Goal: Task Accomplishment & Management: Manage account settings

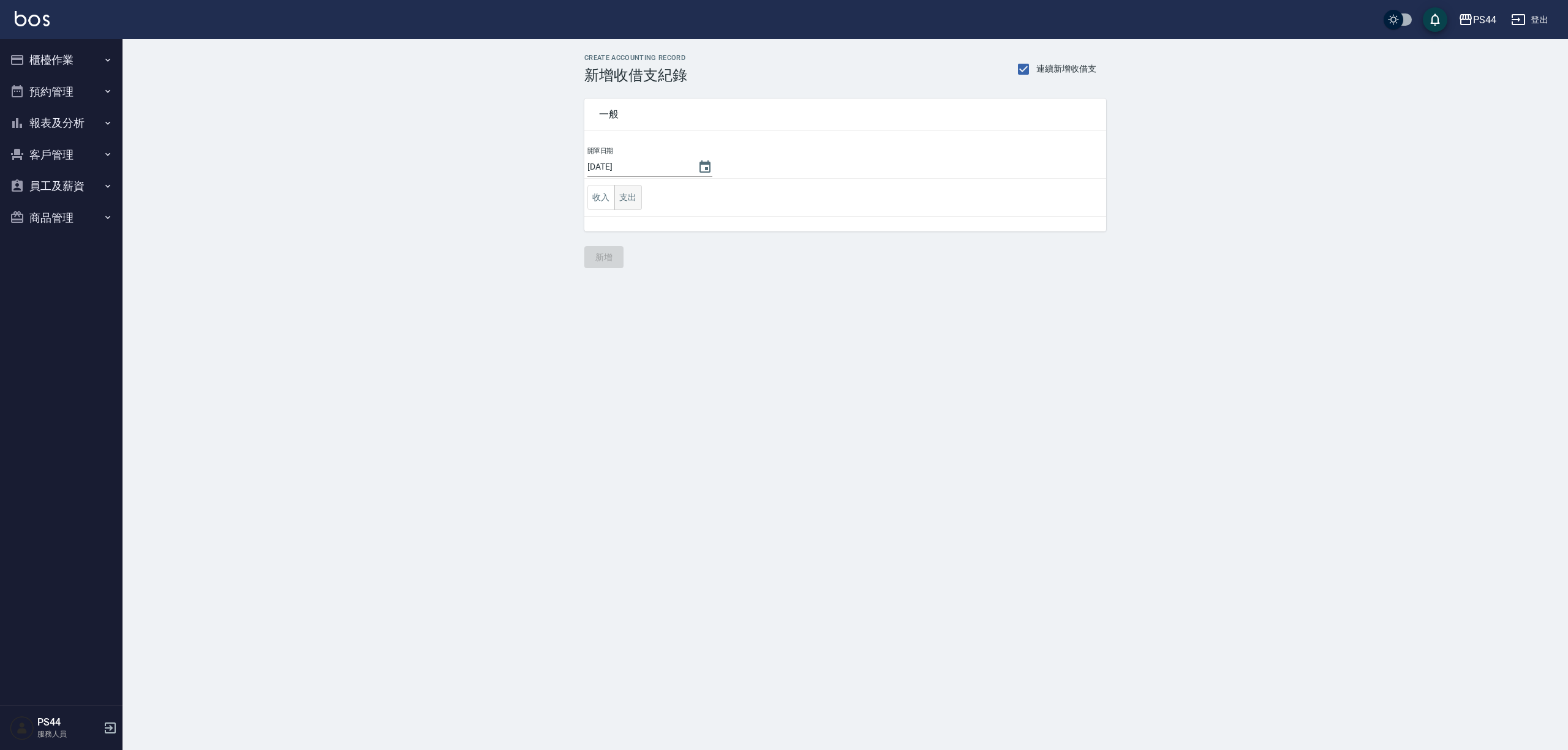
click at [632, 203] on button "支出" at bounding box center [628, 197] width 28 height 25
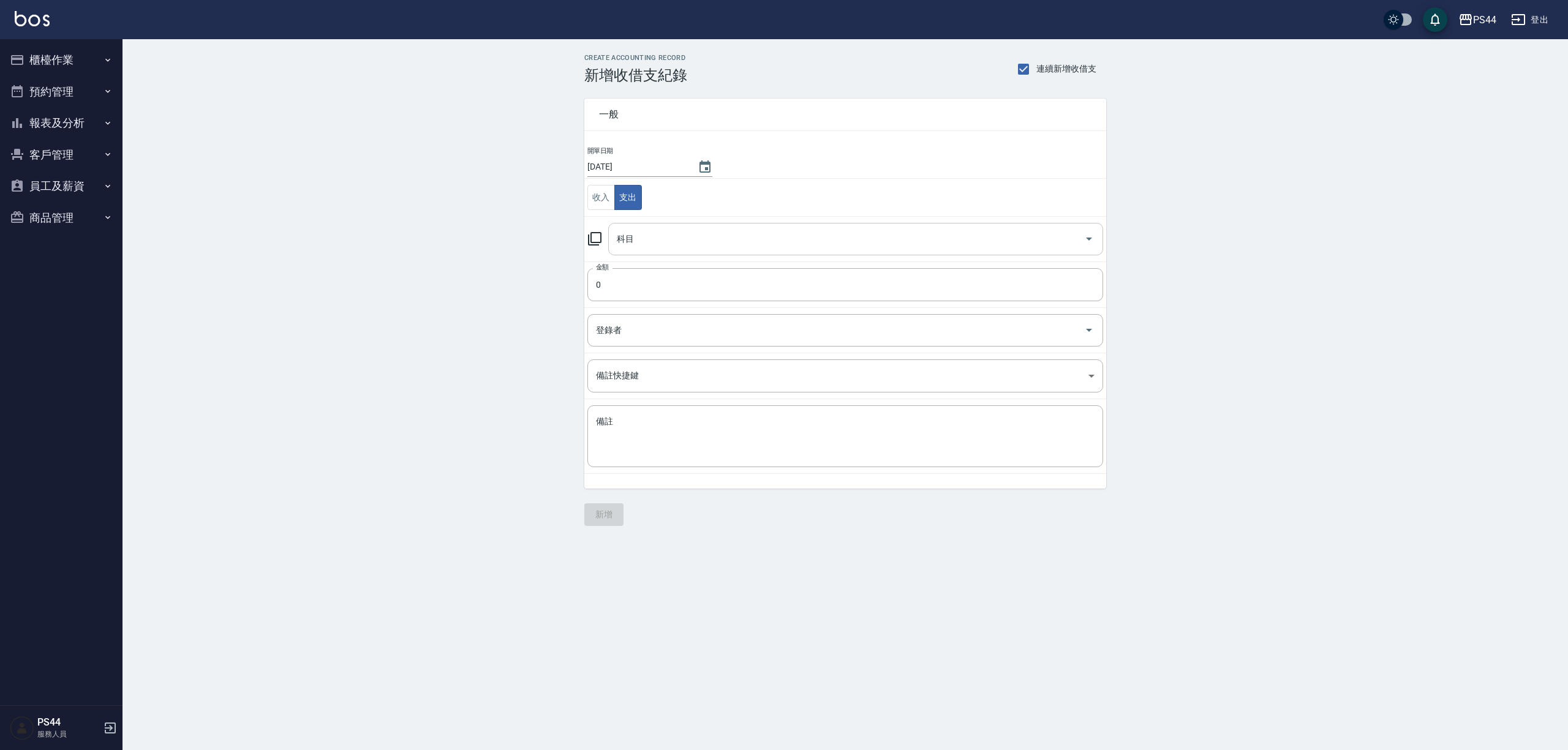
click at [685, 236] on input "科目" at bounding box center [847, 239] width 466 height 21
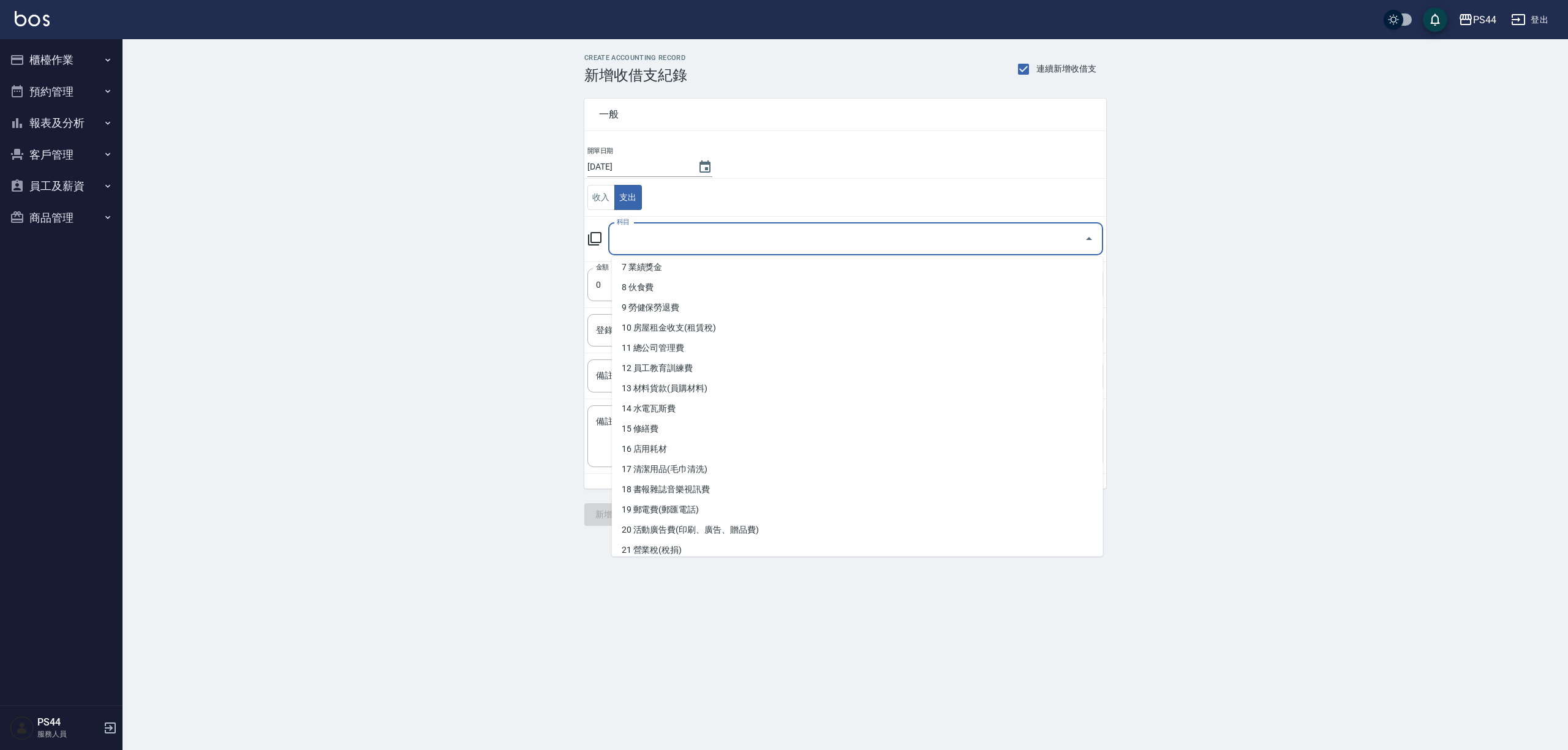
scroll to position [408, 0]
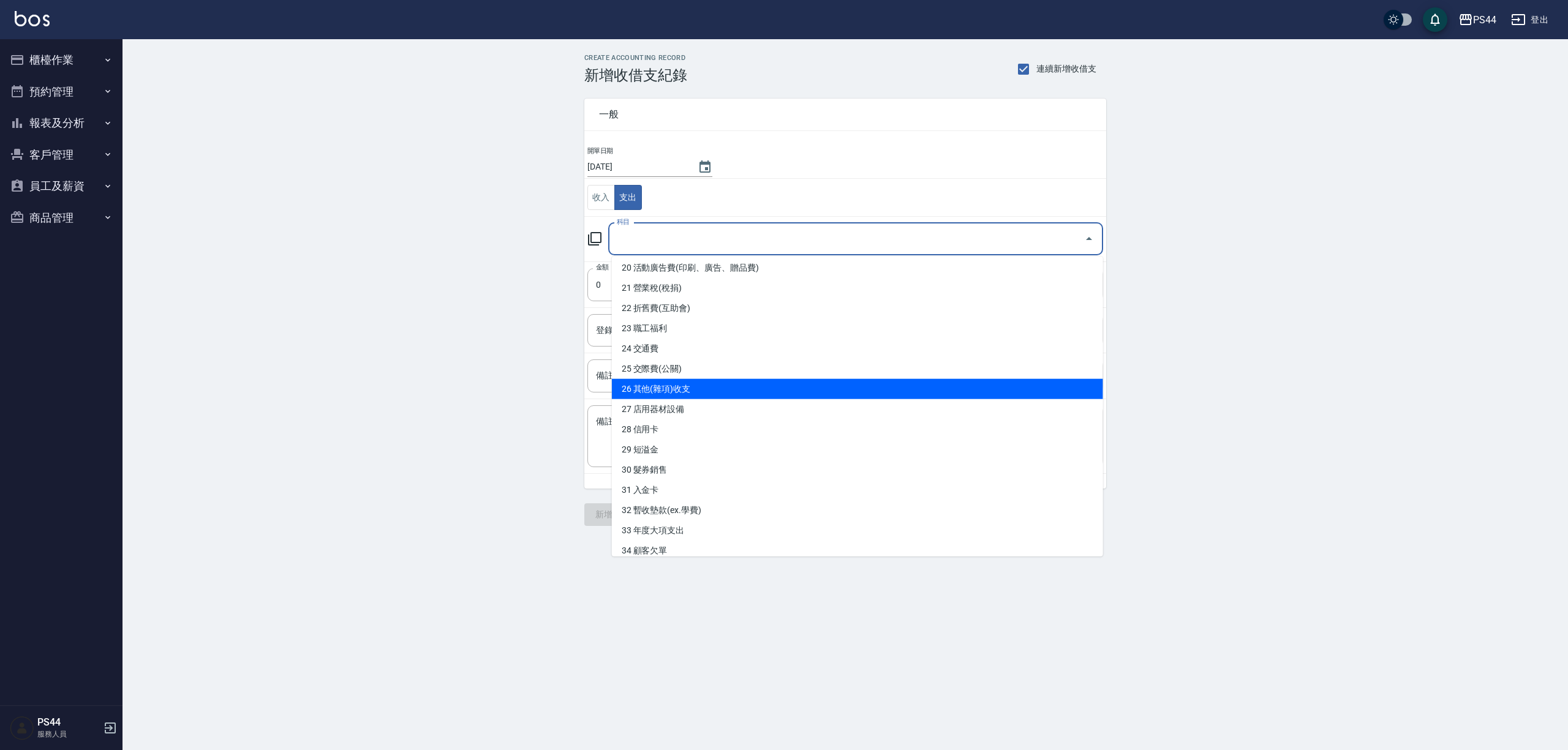
click at [691, 391] on li "26 其他(雜項)收支" at bounding box center [857, 389] width 491 height 20
type input "26 其他(雜項)收支"
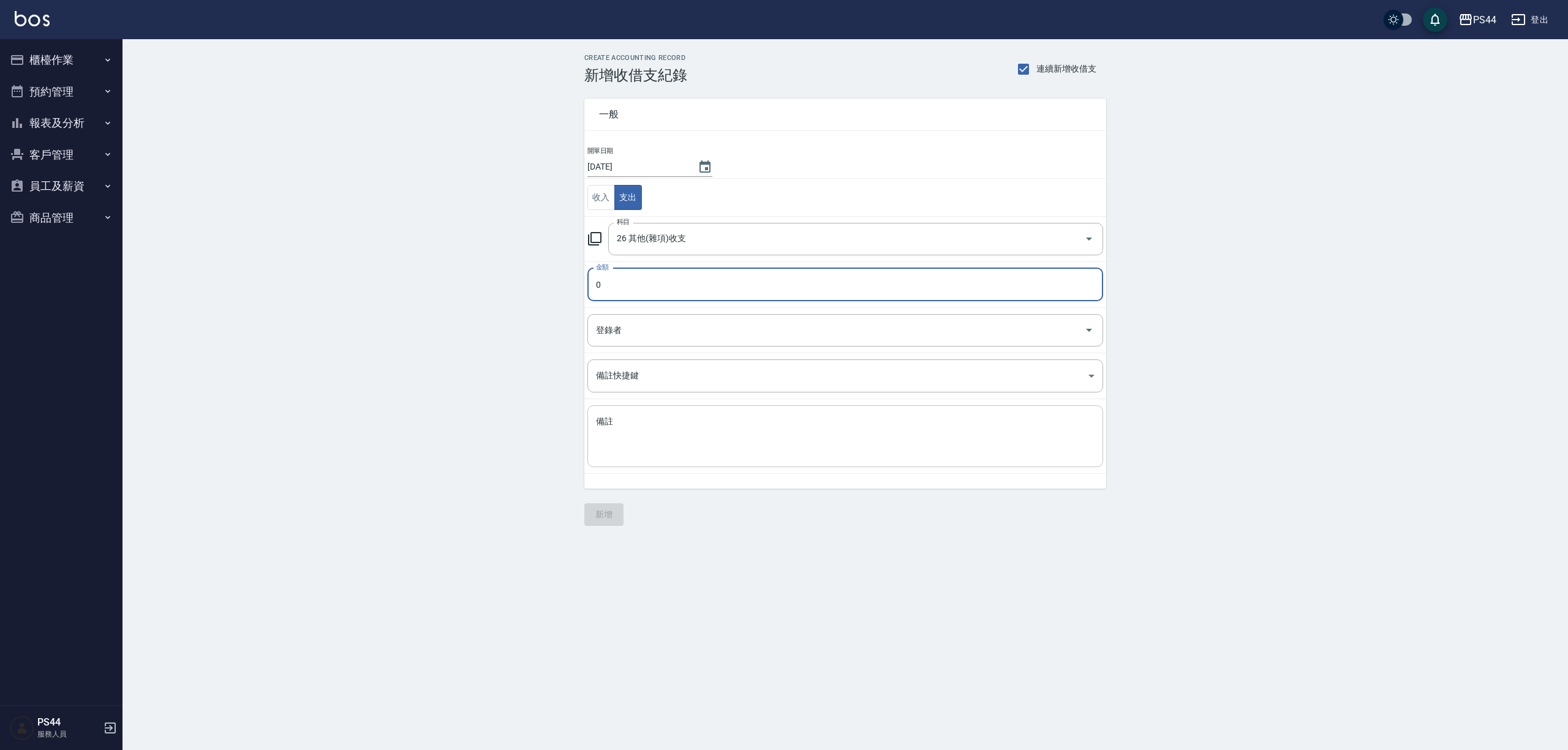
click at [702, 439] on textarea "備註" at bounding box center [845, 437] width 498 height 42
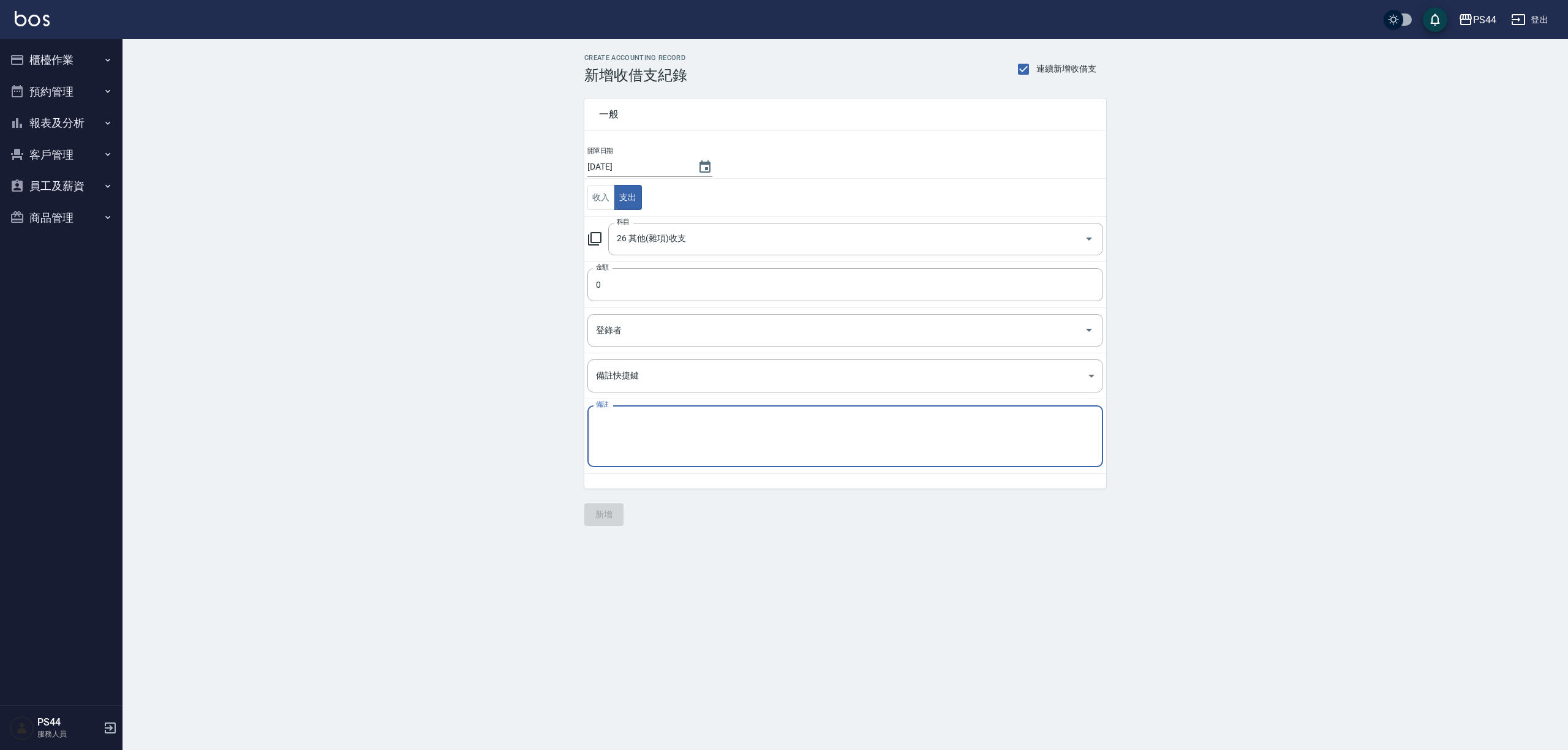
type textarea "r"
click at [677, 285] on input "0" at bounding box center [845, 285] width 516 height 33
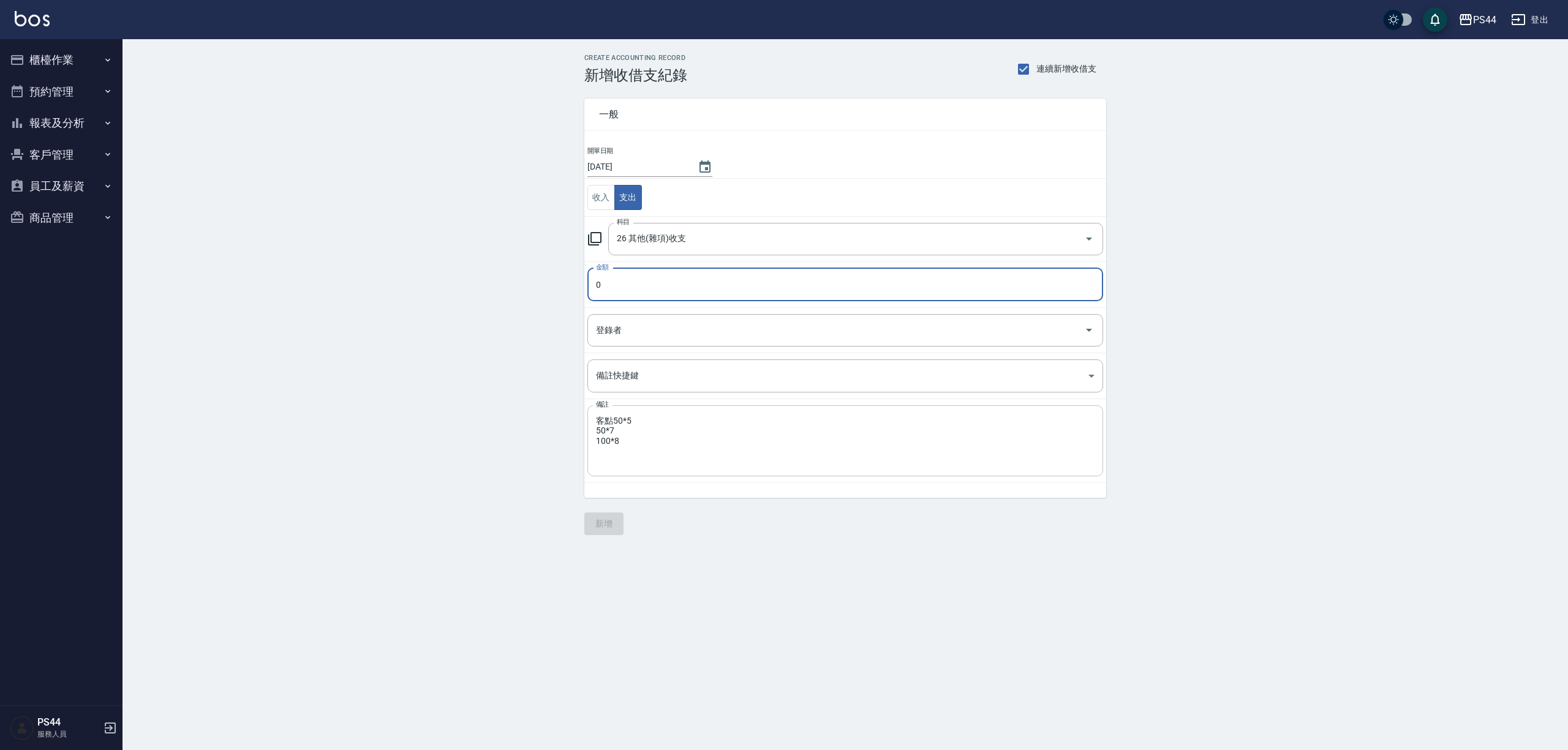
click at [663, 456] on textarea "客點50*5 50*7 100*8" at bounding box center [845, 441] width 498 height 51
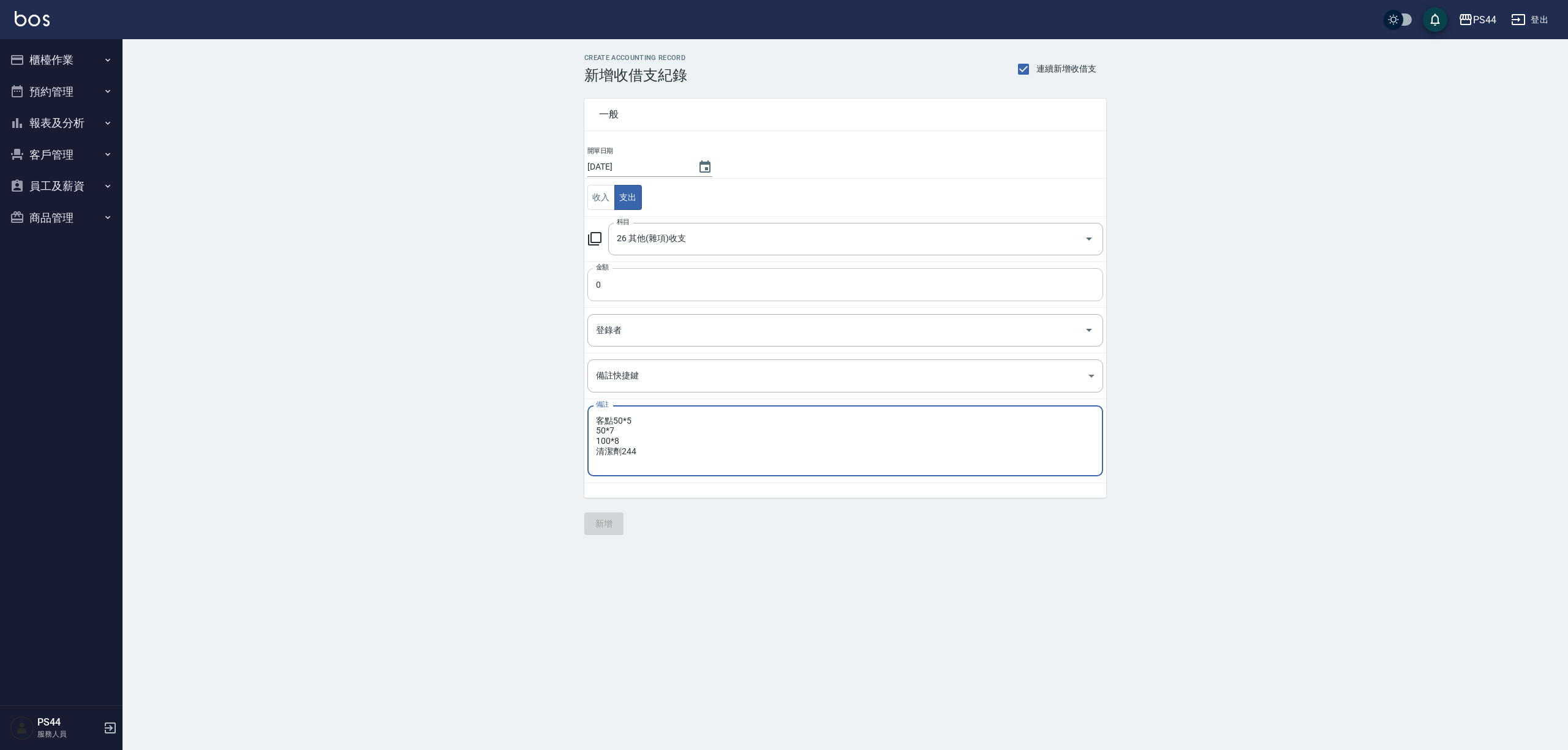
type textarea "客點50*5 50*7 100*8 清潔劑244"
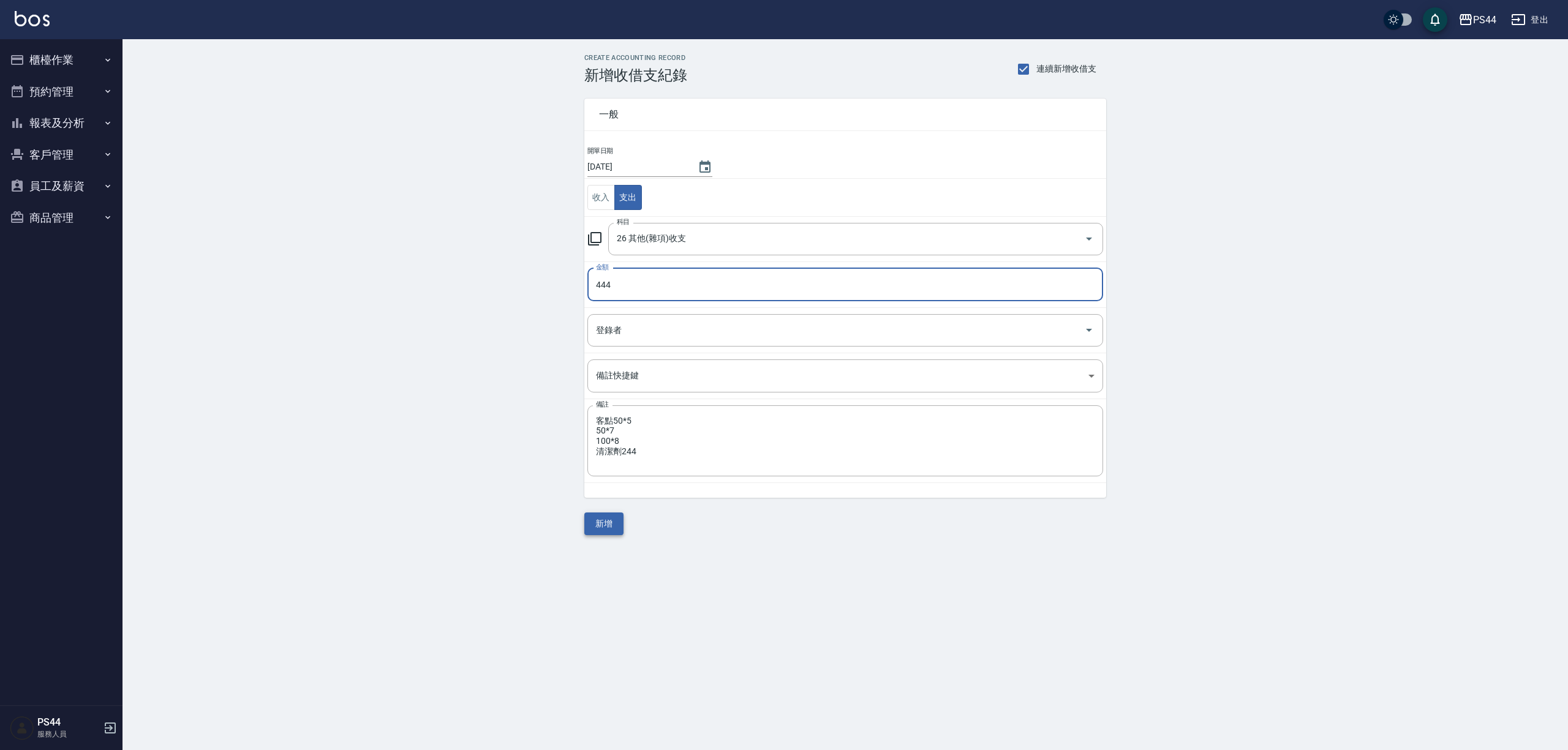
type input "444"
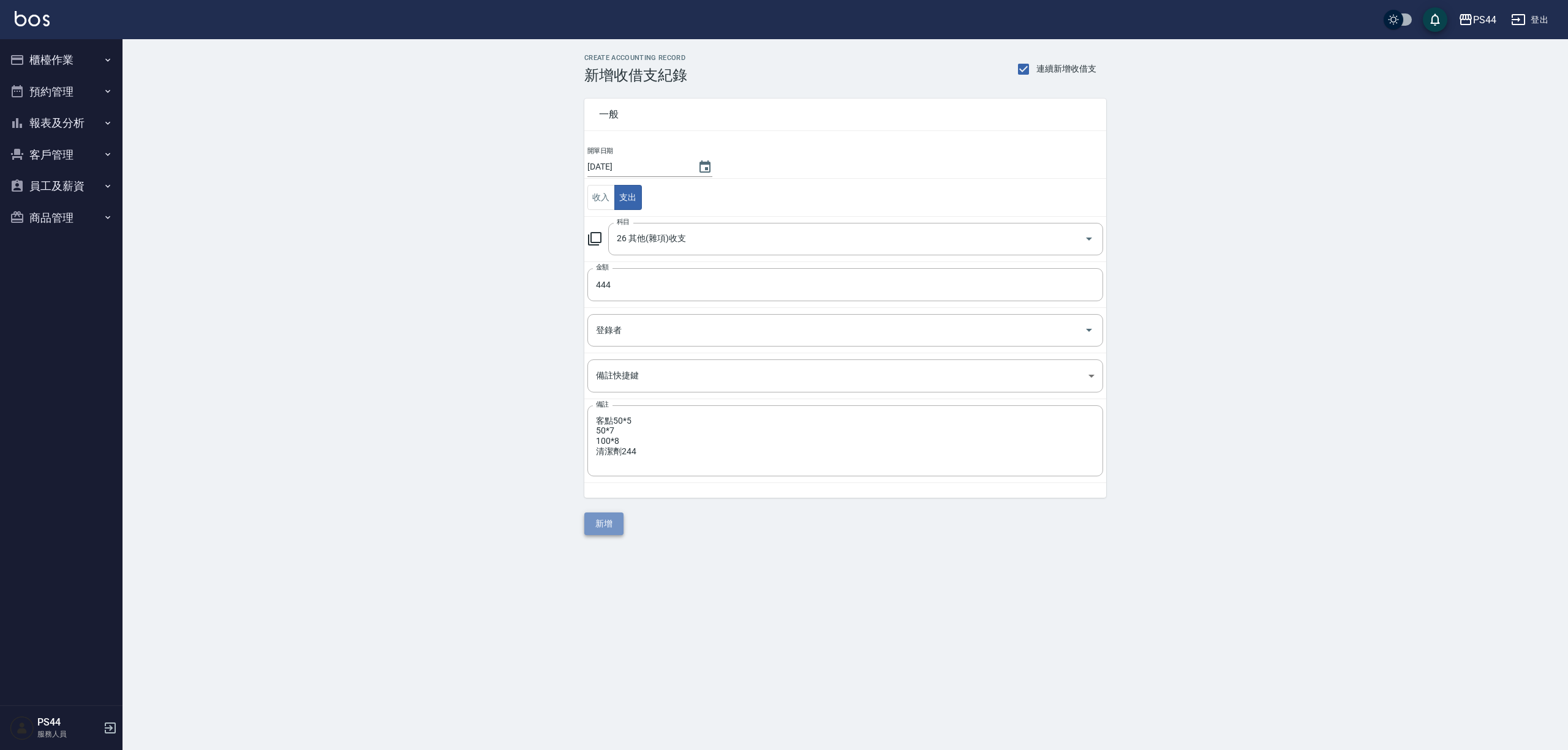
click at [594, 532] on button "新增" at bounding box center [604, 523] width 39 height 23
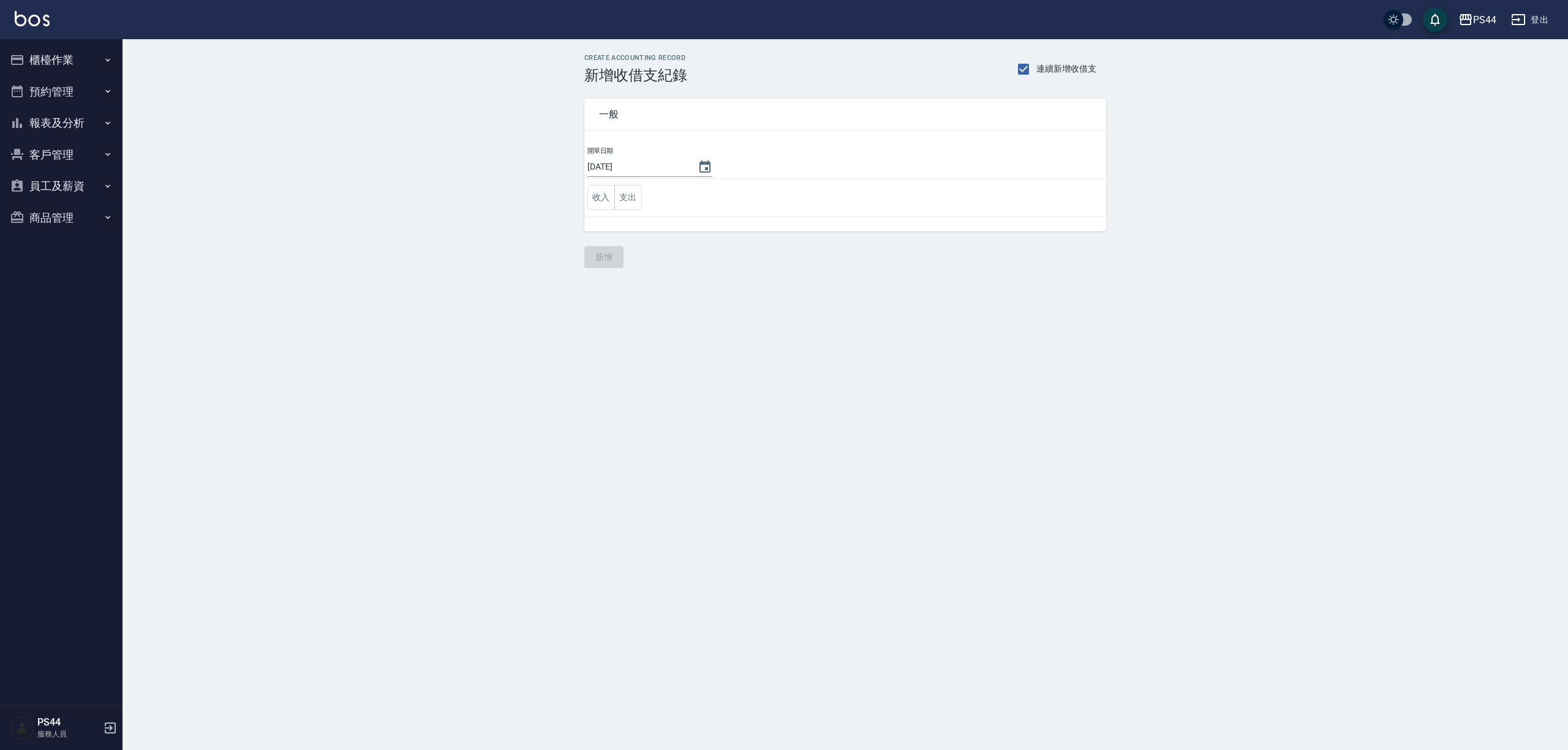
click at [69, 129] on button "報表及分析" at bounding box center [61, 123] width 113 height 32
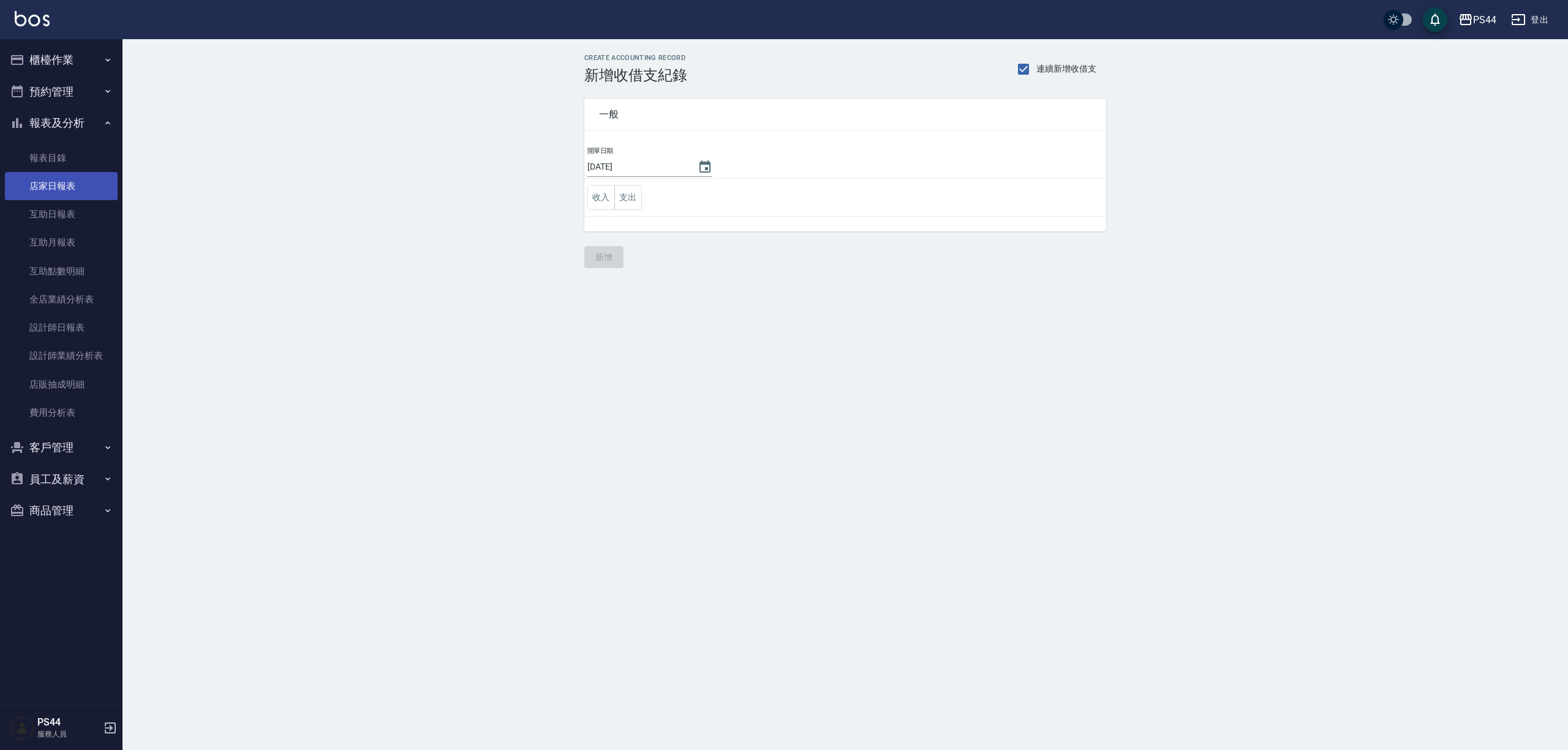
click at [42, 189] on link "店家日報表" at bounding box center [61, 186] width 113 height 28
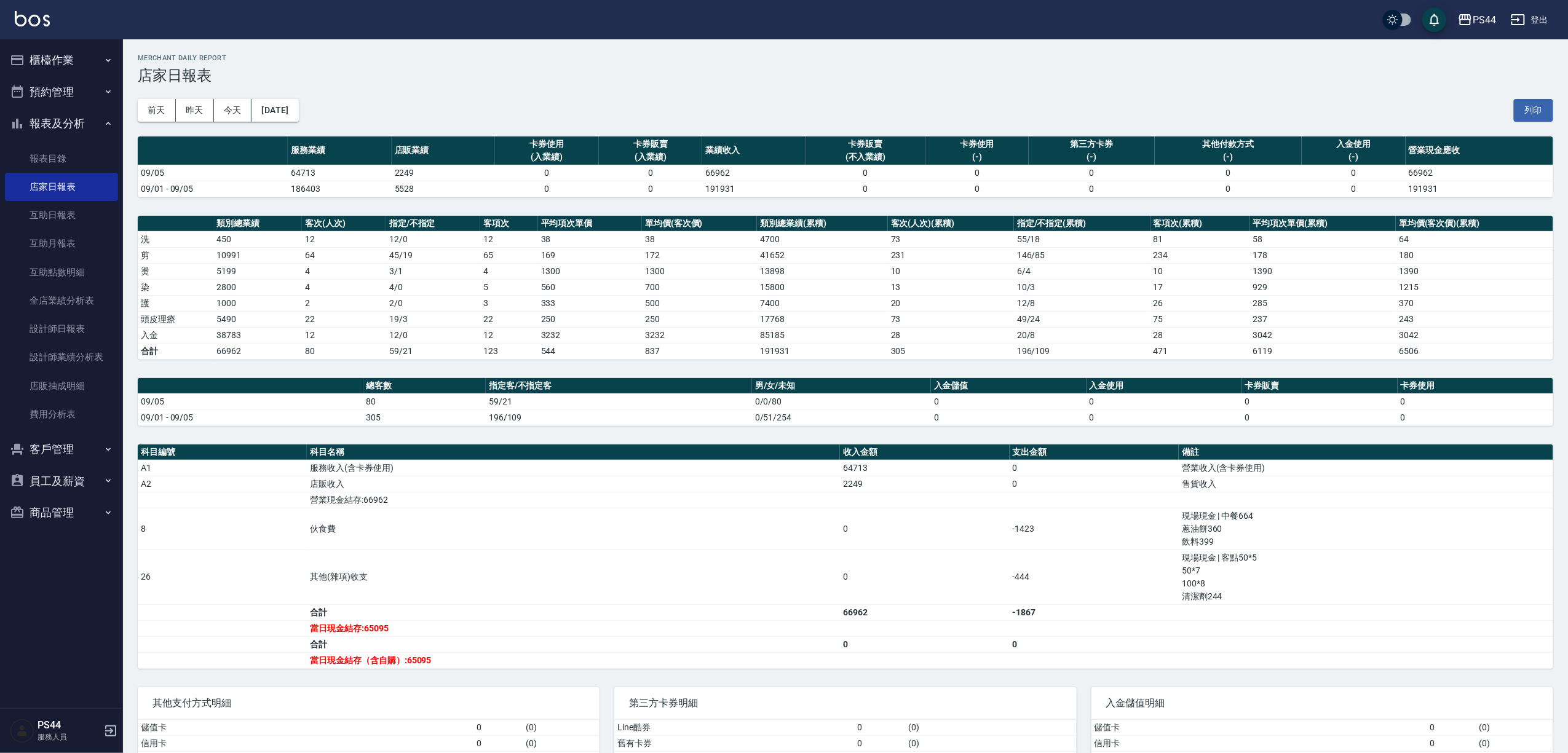
drag, startPoint x: 60, startPoint y: 39, endPoint x: 65, endPoint y: 50, distance: 12.1
click at [62, 41] on ul "櫃檯作業 打帳單 帳單列表 現金收支登錄 高階收支登錄 材料自購登錄 每日結帳 排班表 現場電腦打卡 預約管理 預約管理 單日預約紀錄 單週預約紀錄 報表及分…" at bounding box center [62, 286] width 113 height 494
click at [65, 52] on button "櫃檯作業" at bounding box center [62, 60] width 113 height 32
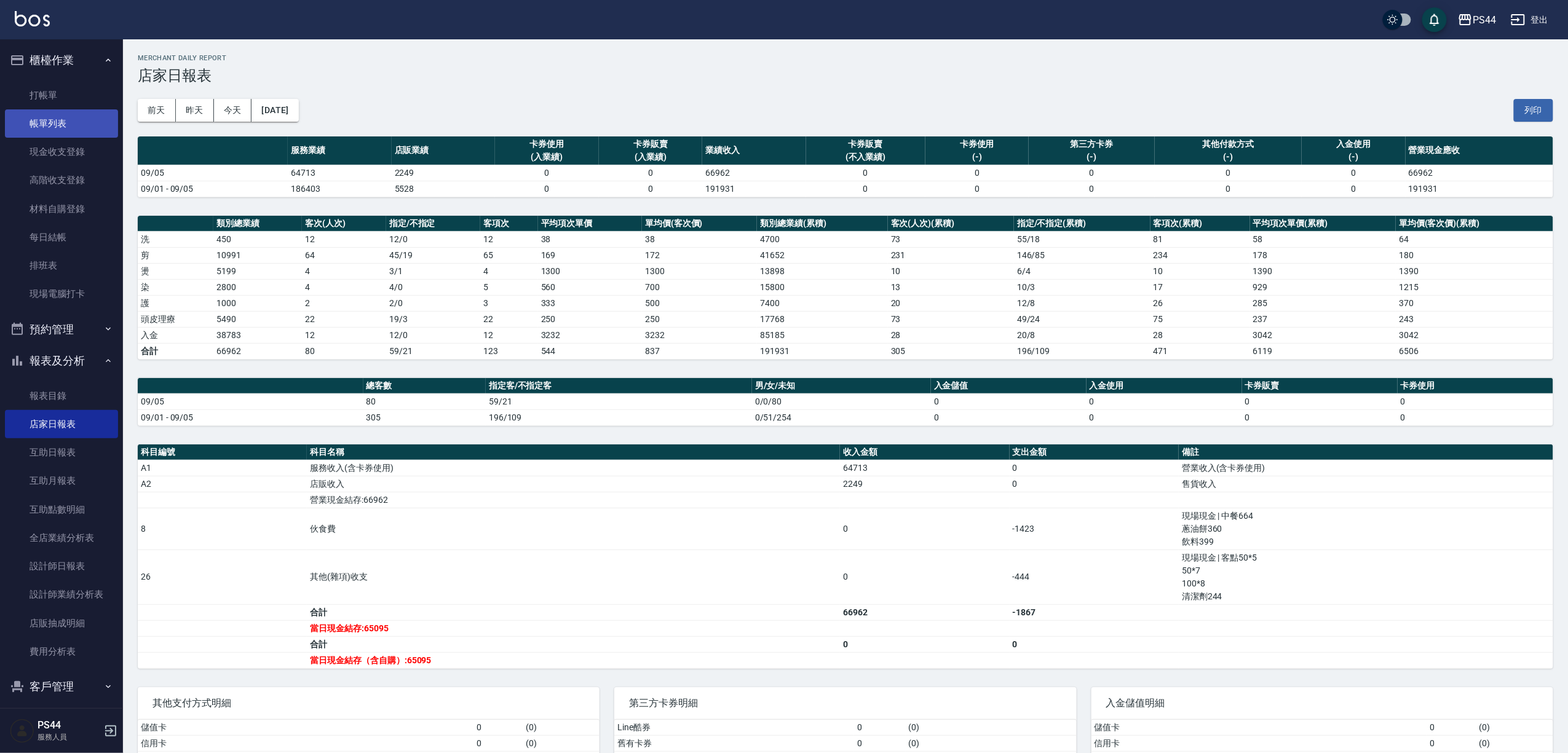
click at [59, 122] on link "帳單列表" at bounding box center [62, 124] width 113 height 28
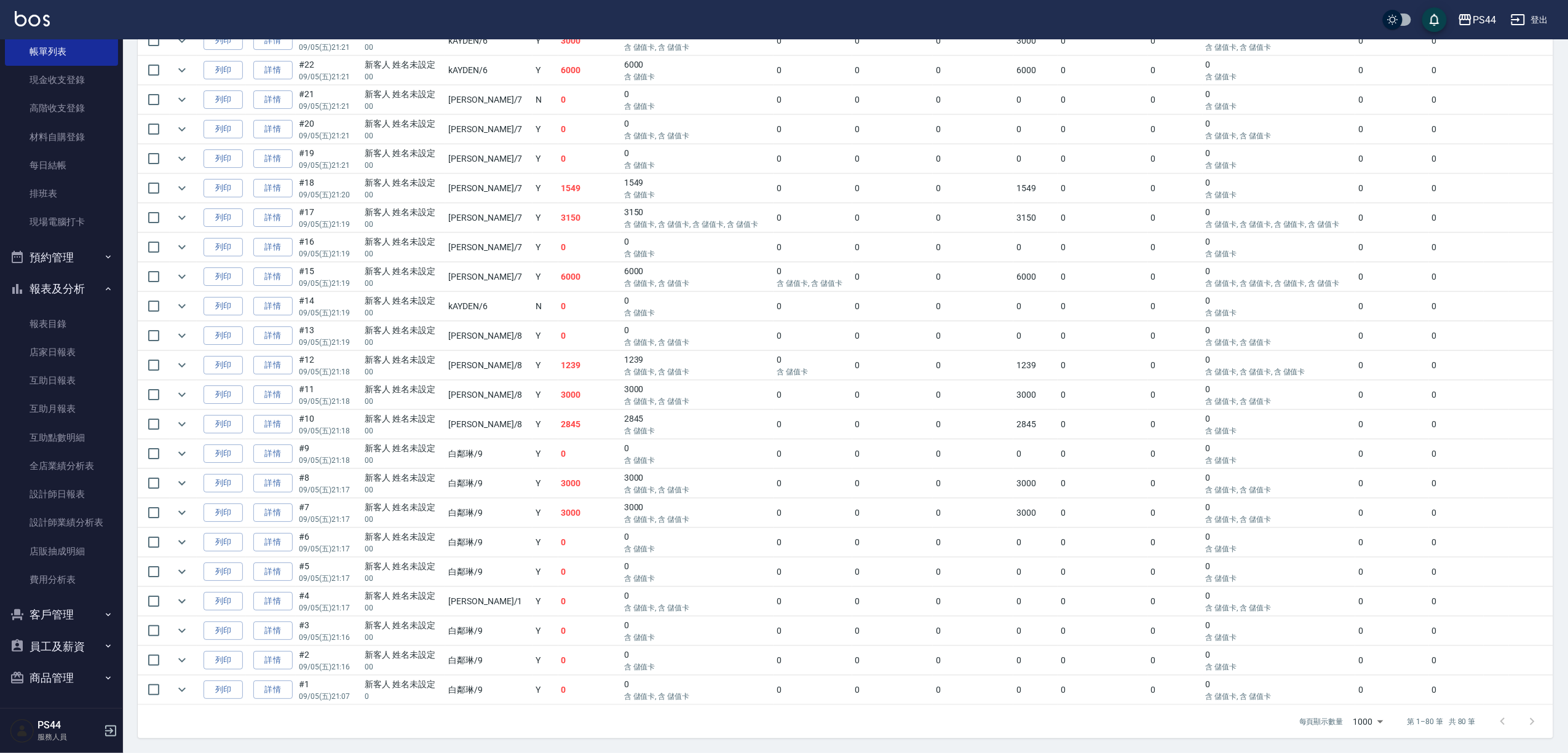
scroll to position [2367, 0]
drag, startPoint x: 53, startPoint y: 357, endPoint x: 63, endPoint y: 357, distance: 10.0
click at [55, 357] on link "店家日報表" at bounding box center [62, 353] width 113 height 28
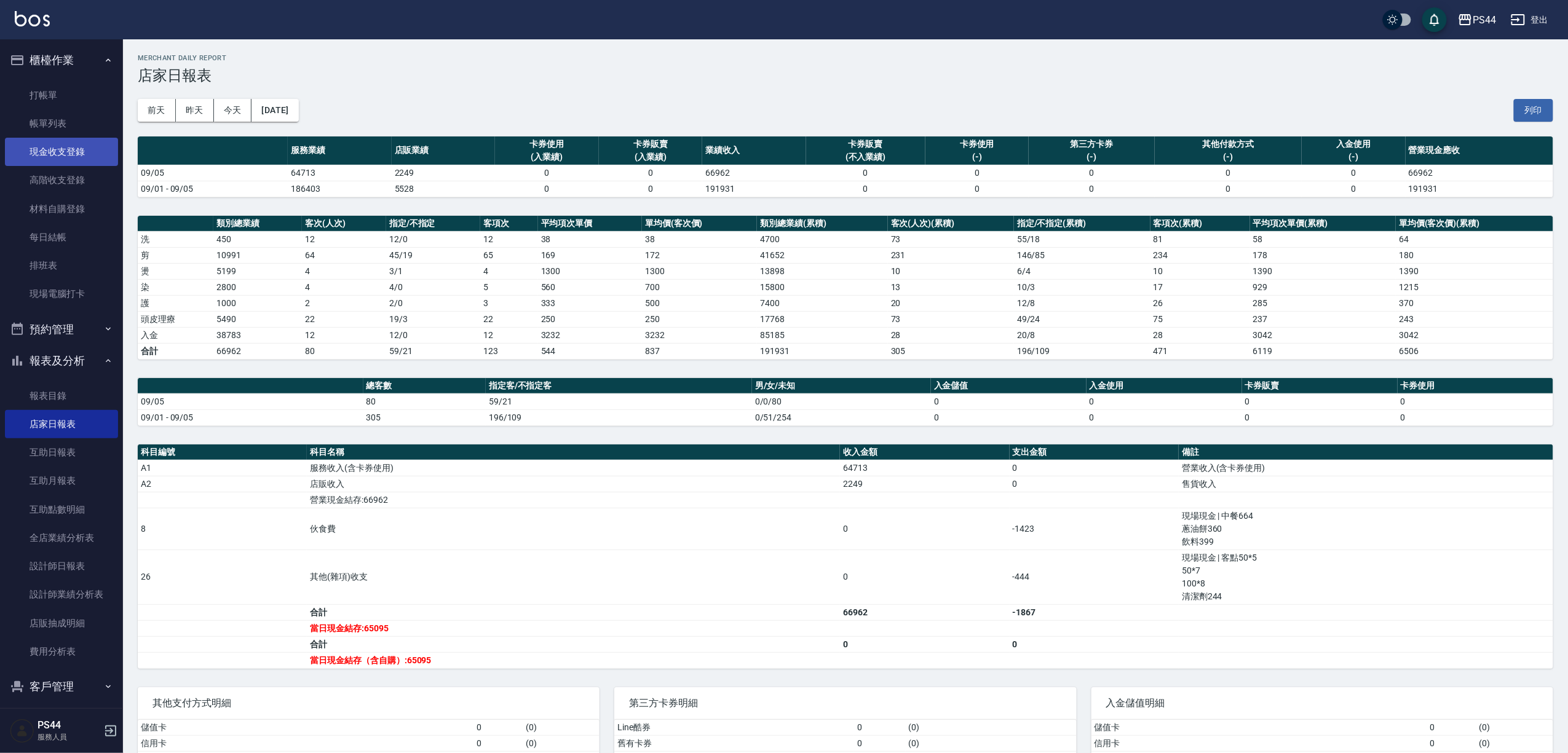
click at [62, 159] on link "現金收支登錄" at bounding box center [62, 152] width 113 height 28
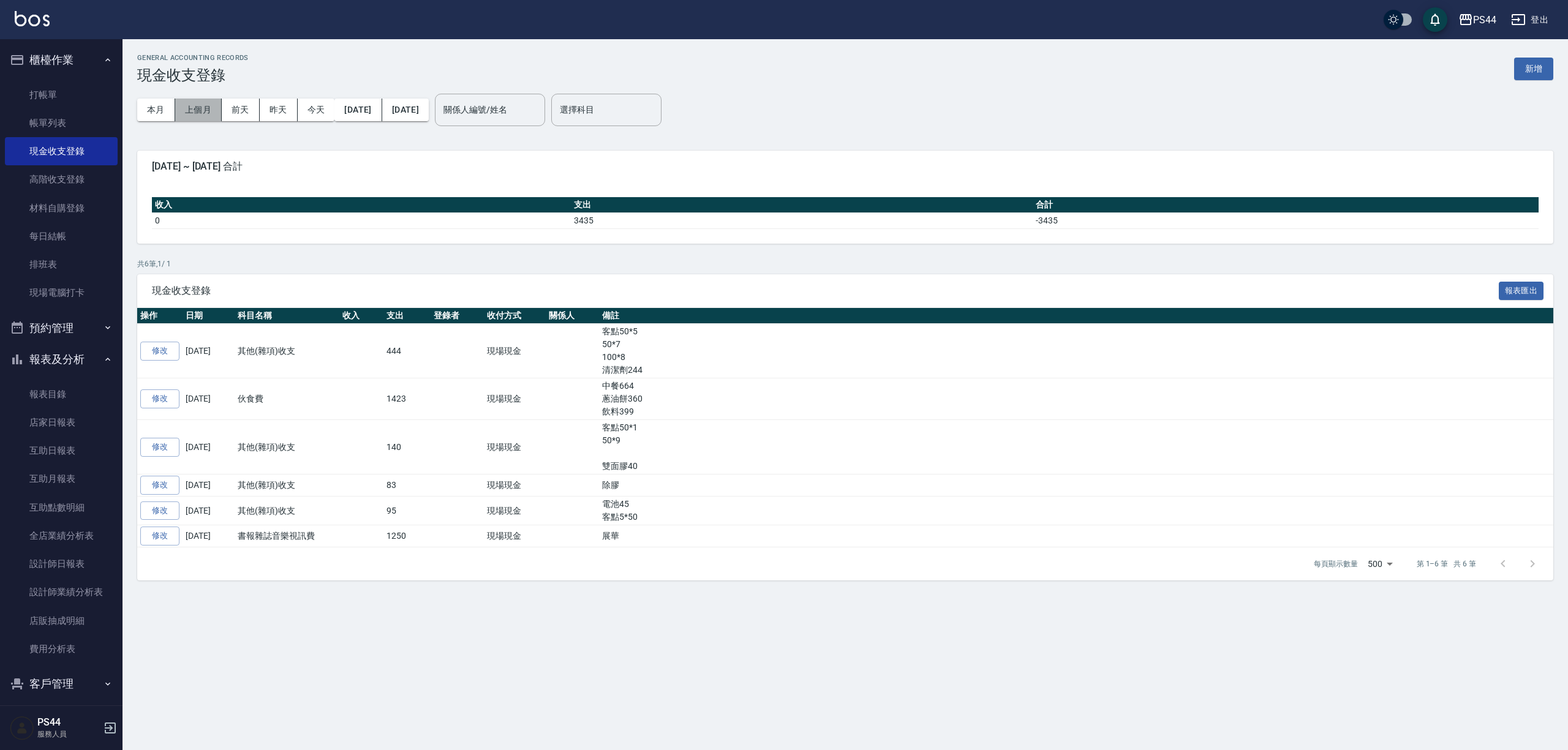
click at [195, 108] on button "上個月" at bounding box center [199, 110] width 47 height 23
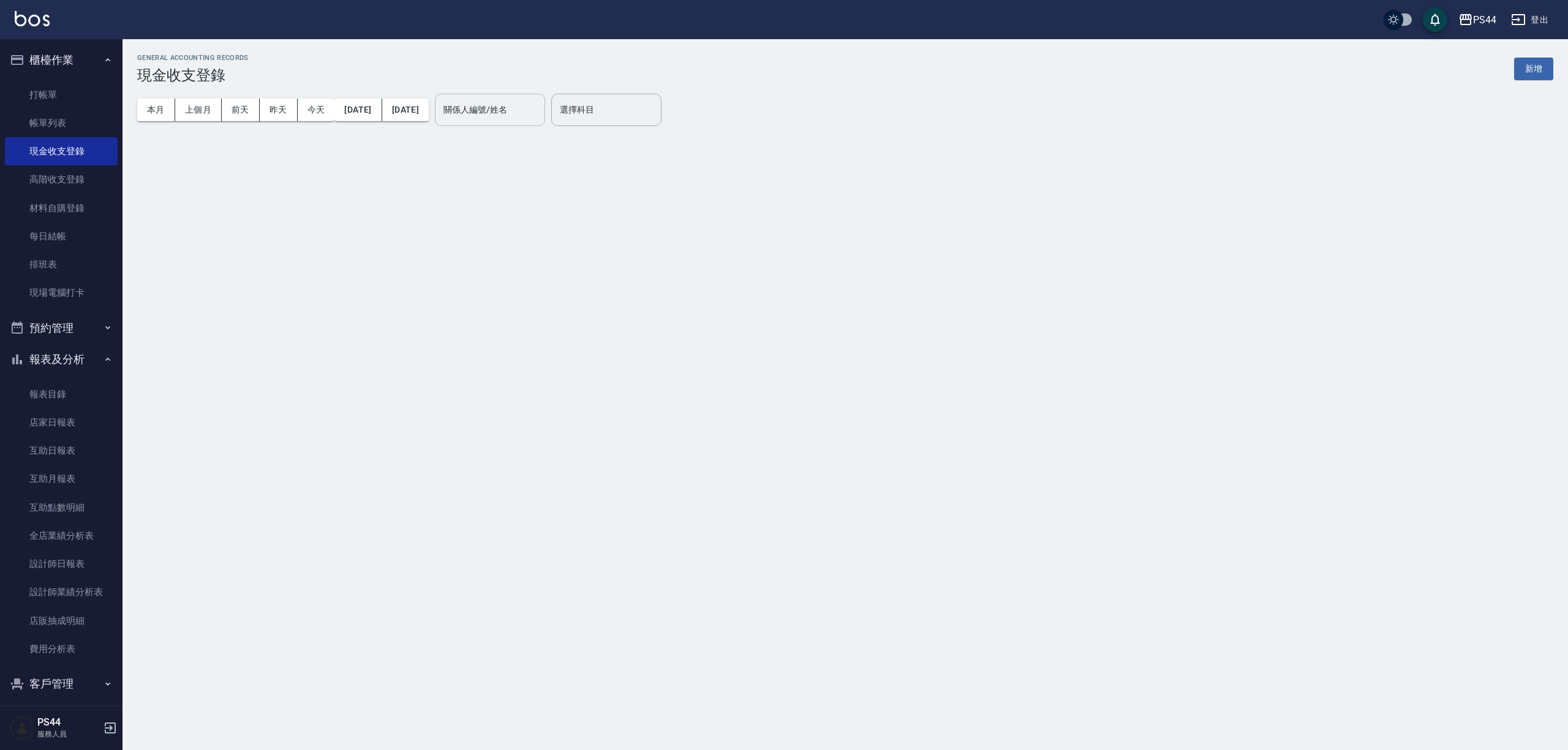
click at [522, 113] on div "關係人編號/姓名 關係人編號/姓名" at bounding box center [490, 110] width 110 height 32
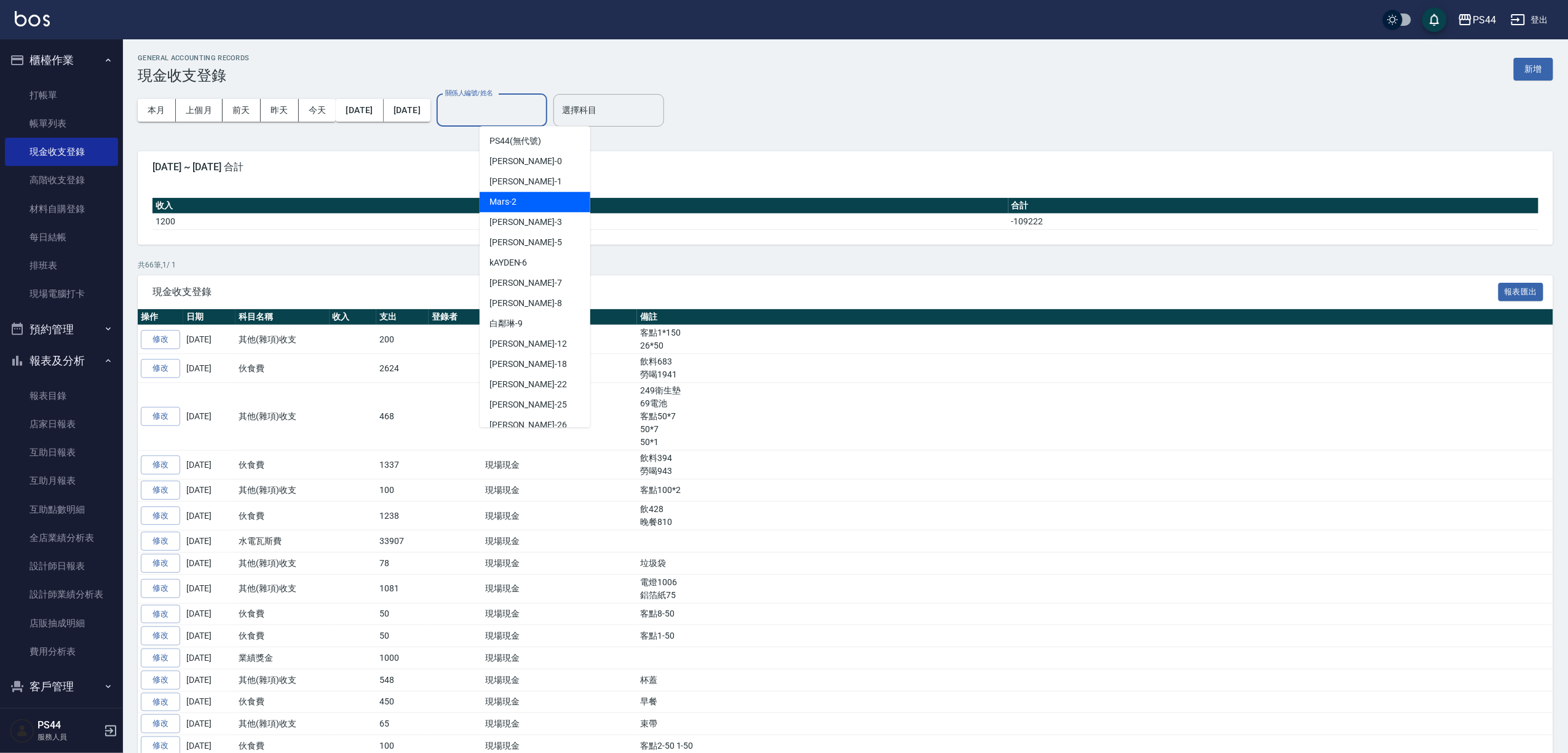
click at [536, 196] on div "Mars -2" at bounding box center [535, 202] width 111 height 20
type input "Mars-2"
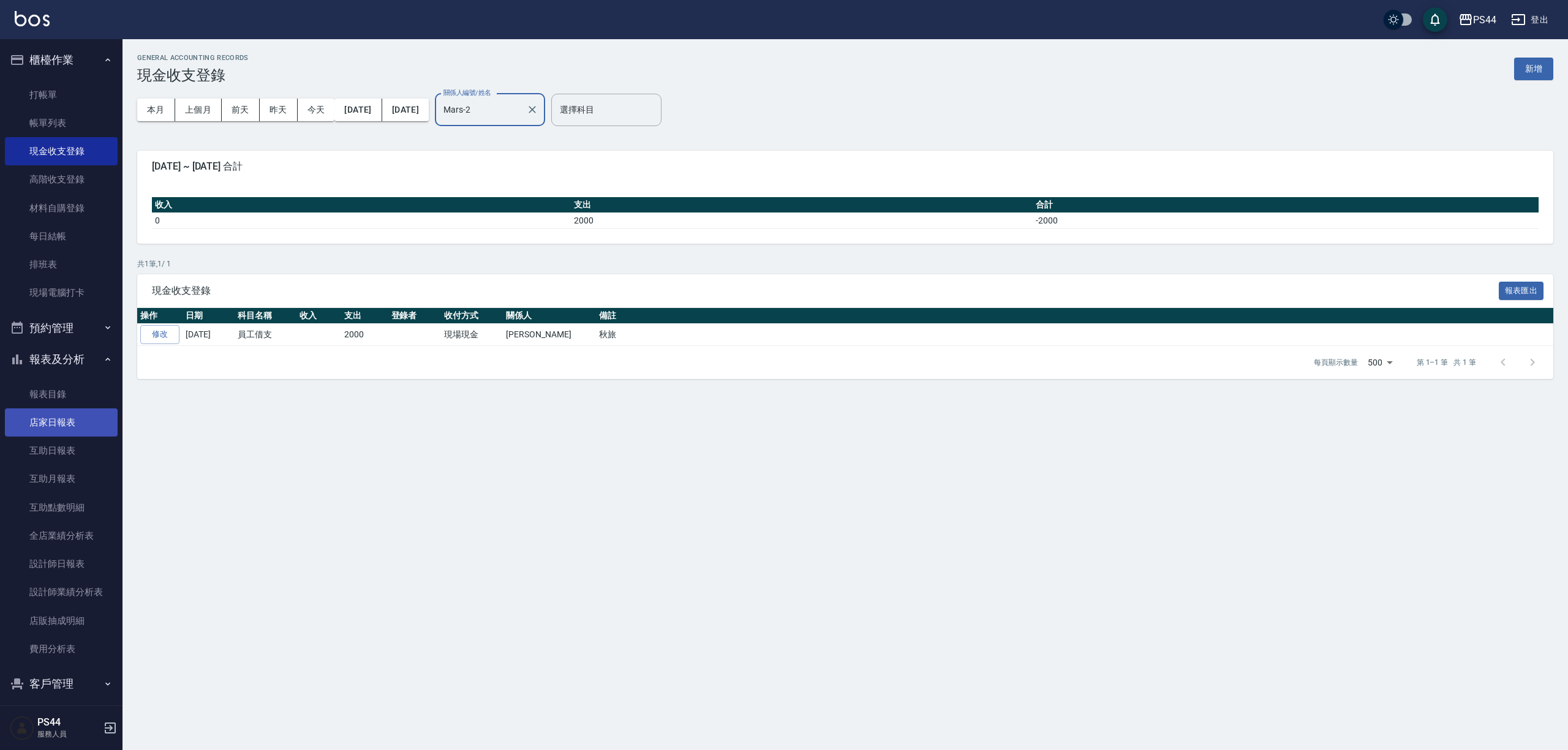
click at [66, 424] on link "店家日報表" at bounding box center [61, 423] width 113 height 28
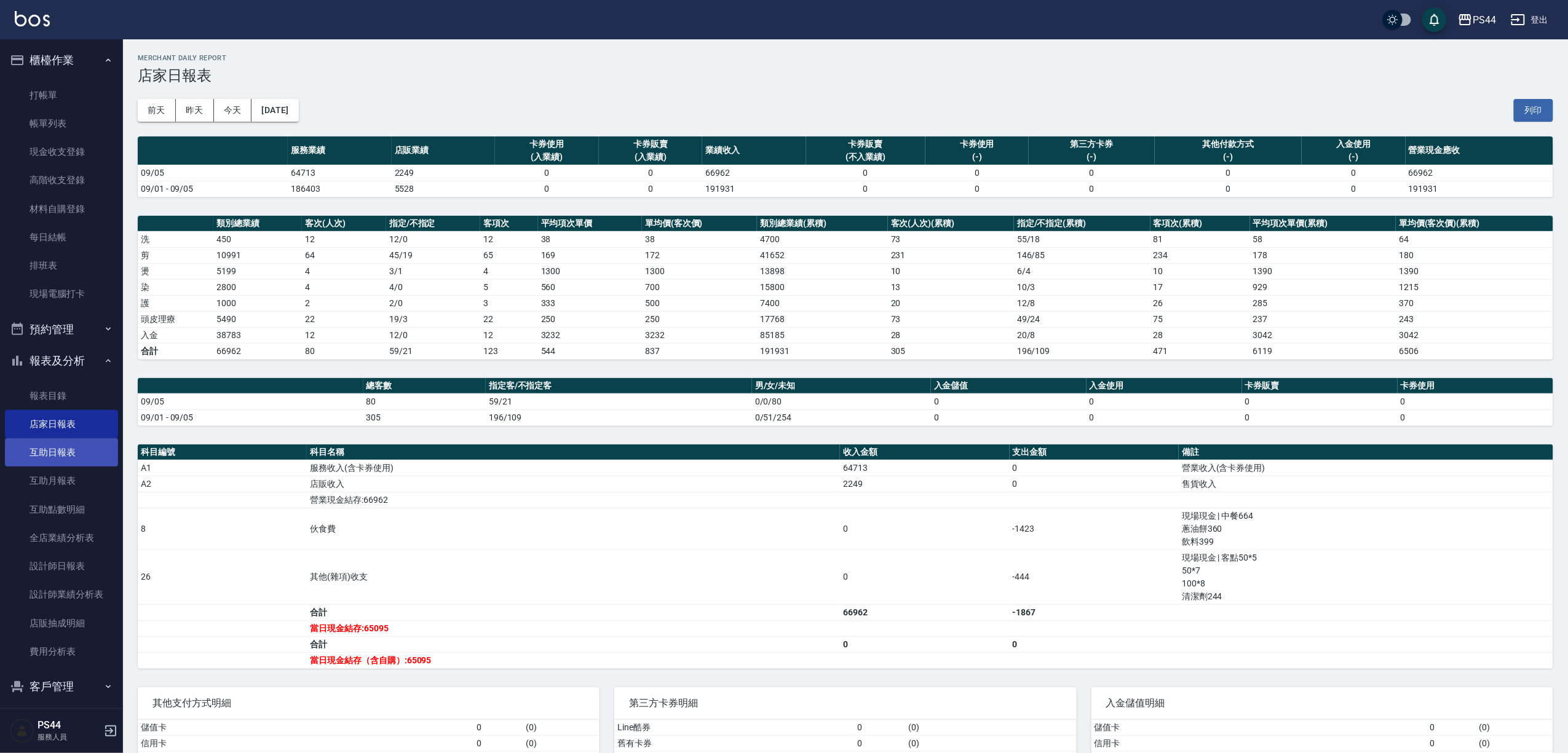
click at [52, 448] on link "互助日報表" at bounding box center [62, 453] width 113 height 28
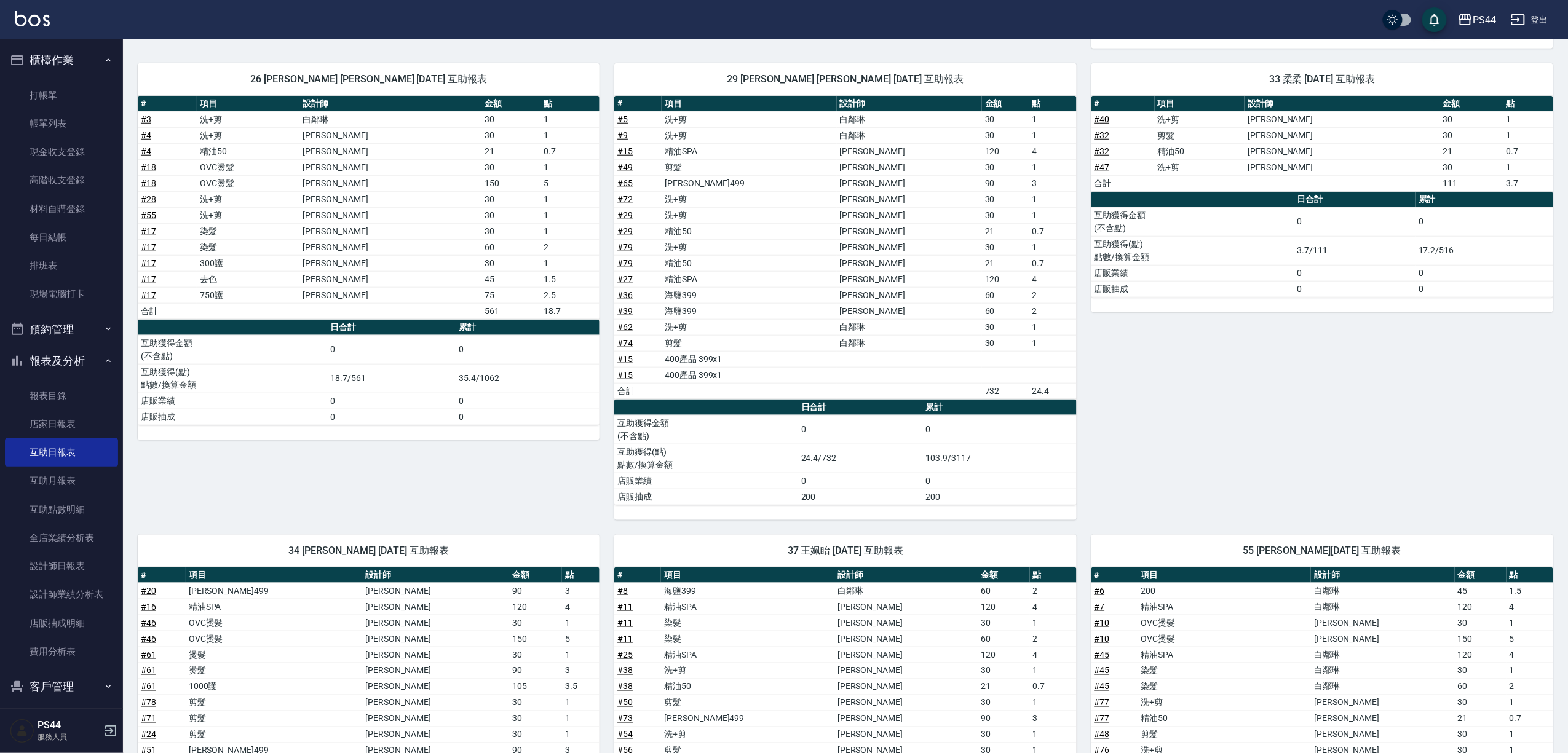
scroll to position [809, 0]
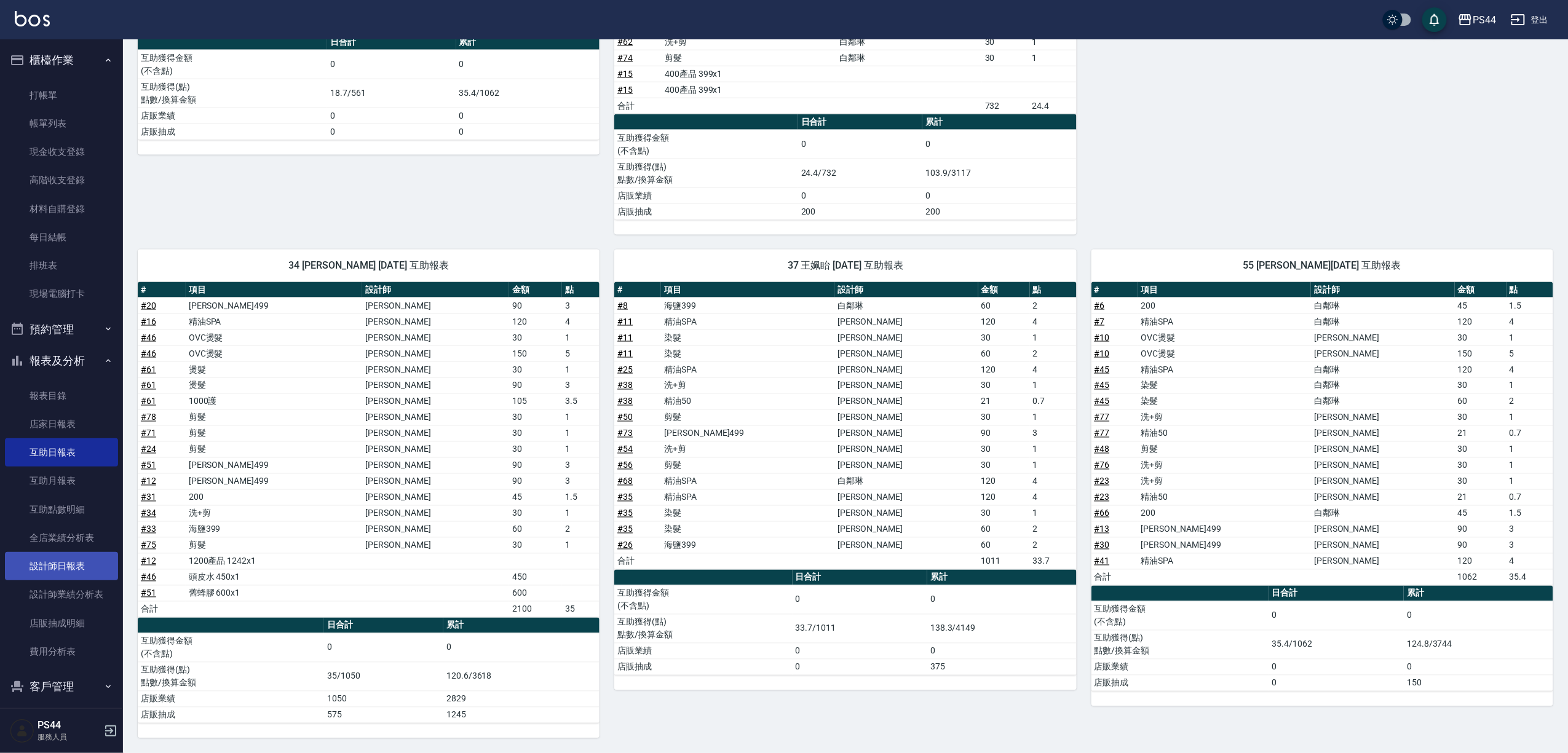
click at [65, 568] on link "設計師日報表" at bounding box center [62, 566] width 113 height 28
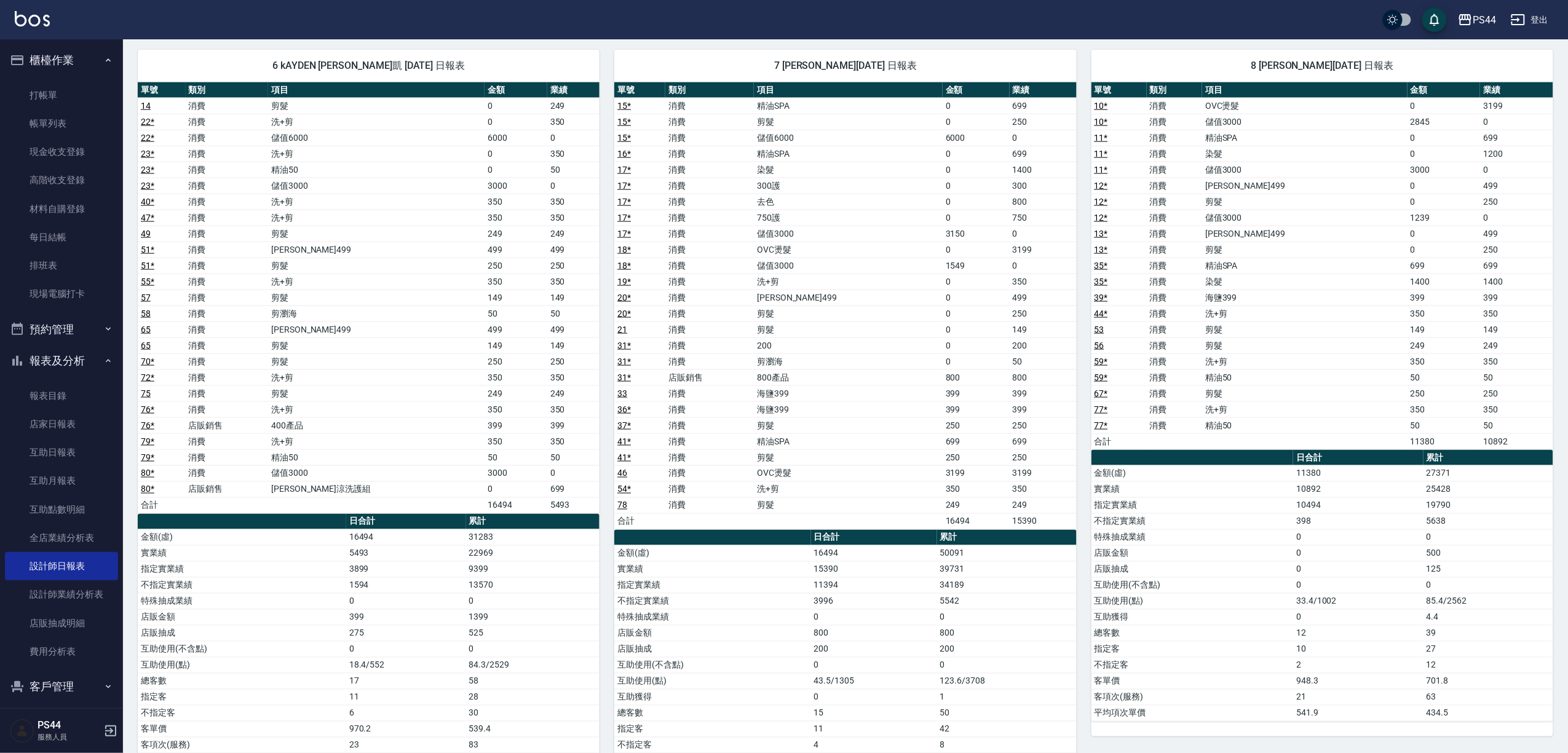
scroll to position [738, 0]
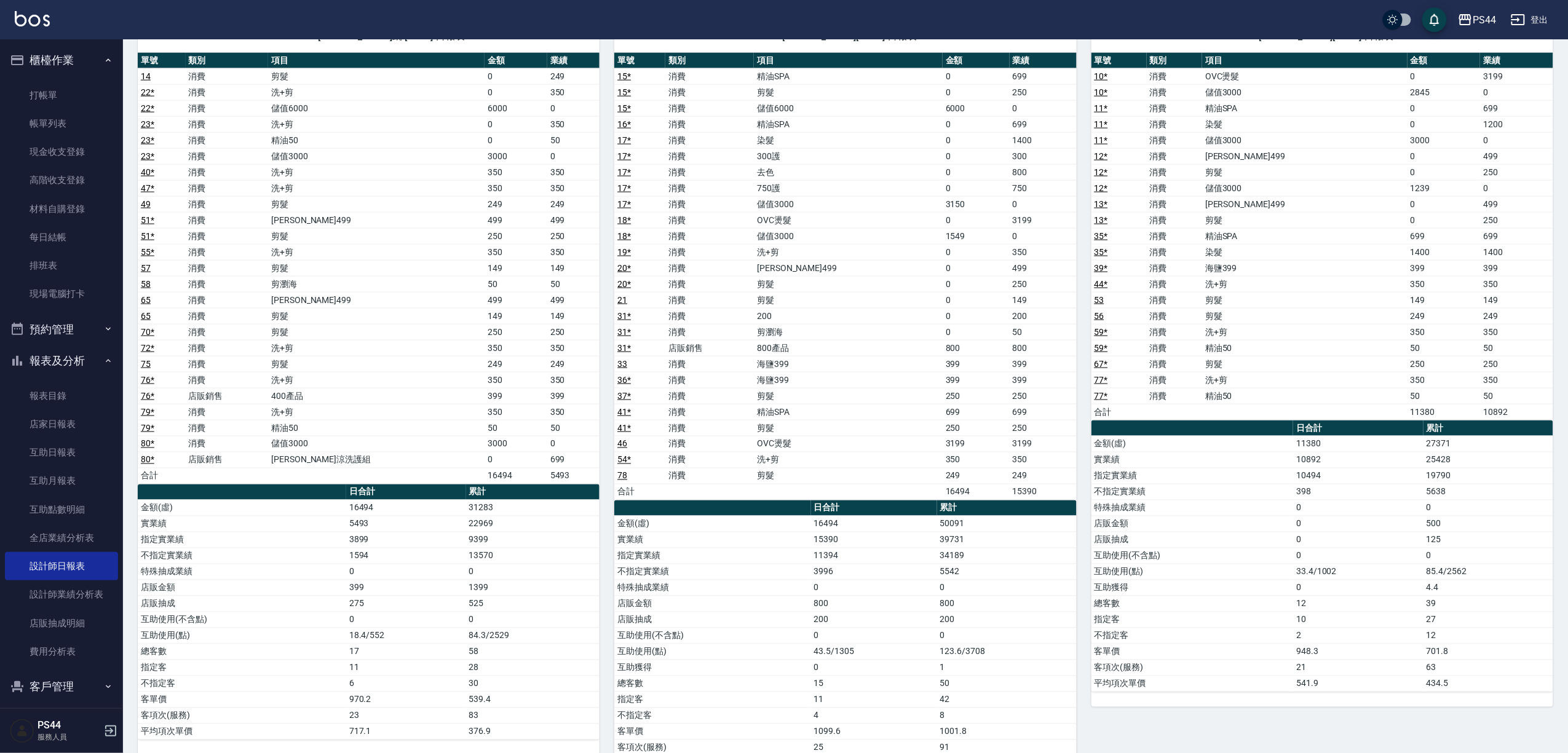
drag, startPoint x: 1562, startPoint y: 323, endPoint x: 1562, endPoint y: 313, distance: 10.0
click at [1562, 313] on div "PS44 2025-09-05 設計師日報表 列印時間： 2025-09-05-21:47 Employee Daily Report 設計師日報表 前天 昨…" at bounding box center [846, 418] width 1446 height 2234
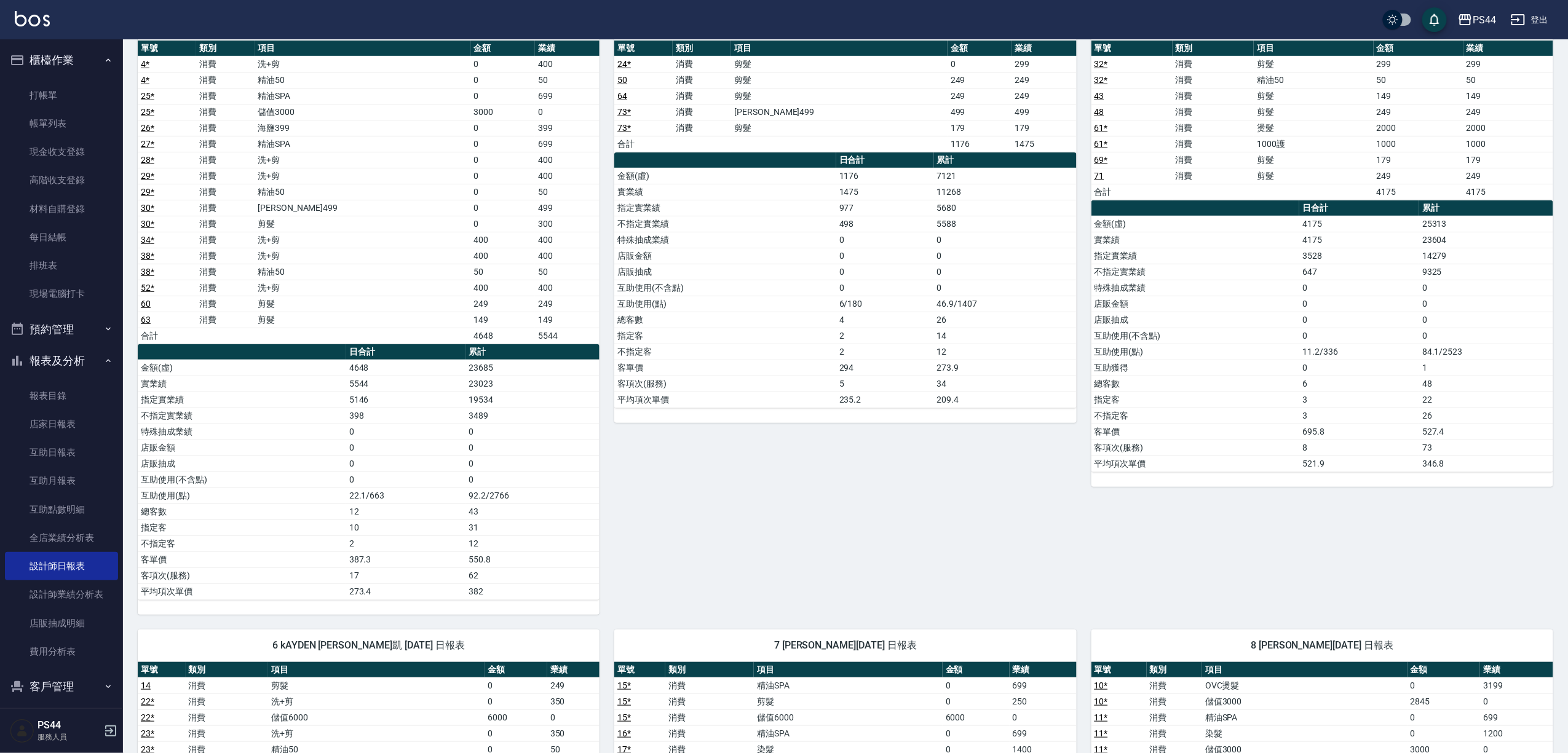
scroll to position [0, 0]
